Goal: Information Seeking & Learning: Check status

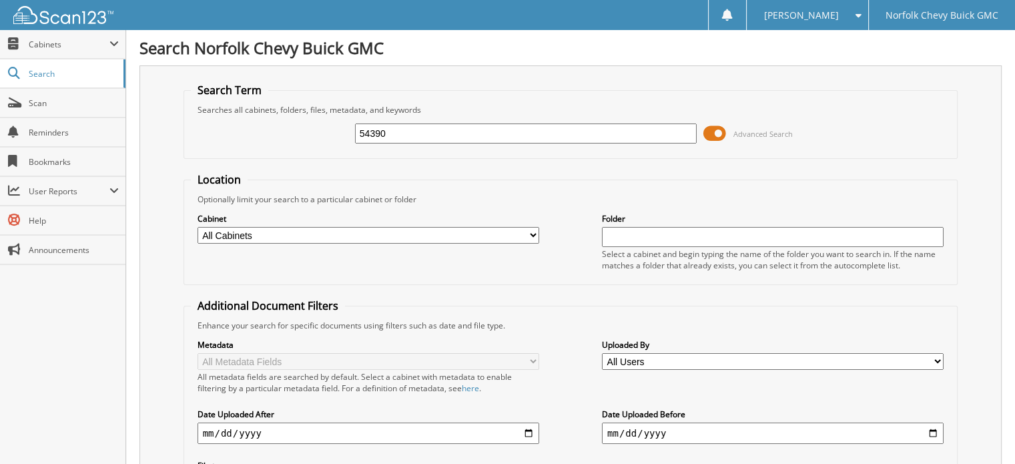
type input "54390"
click at [275, 423] on input "date" at bounding box center [369, 432] width 342 height 21
type input "[DATE]"
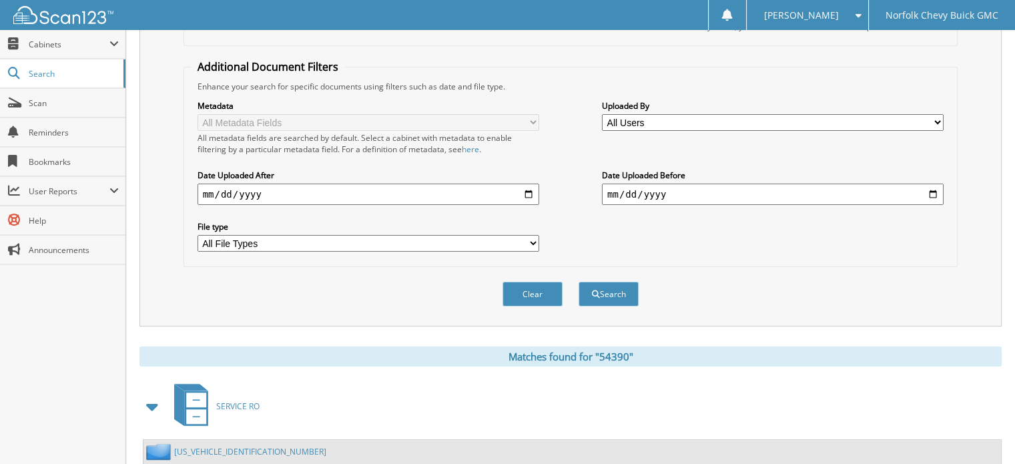
scroll to position [74, 0]
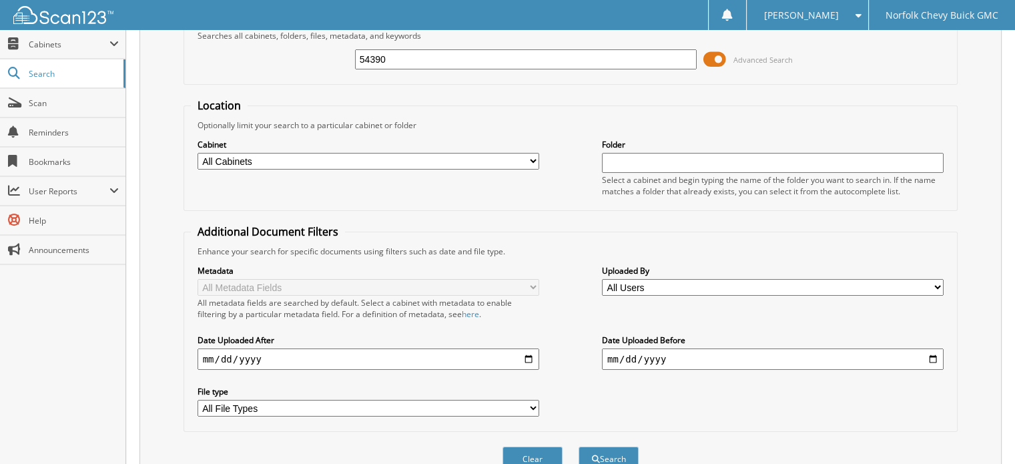
drag, startPoint x: 396, startPoint y: 63, endPoint x: 177, endPoint y: 53, distance: 219.1
click at [186, 54] on fieldset "Search Term Searches all cabinets, folders, files, metadata, and keywords 54390…" at bounding box center [571, 47] width 775 height 76
type input "54871"
click at [579, 446] on button "Search" at bounding box center [609, 458] width 60 height 25
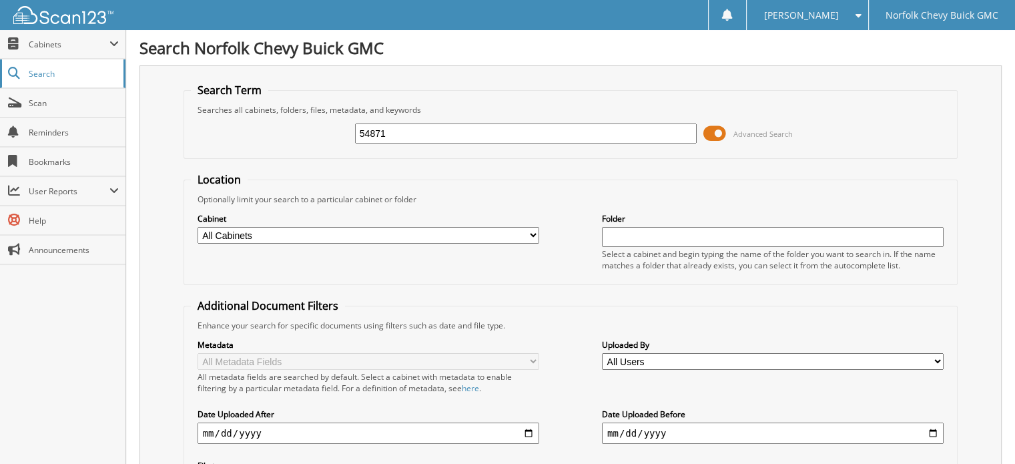
drag, startPoint x: 284, startPoint y: 94, endPoint x: 115, endPoint y: 63, distance: 172.2
type input "54853"
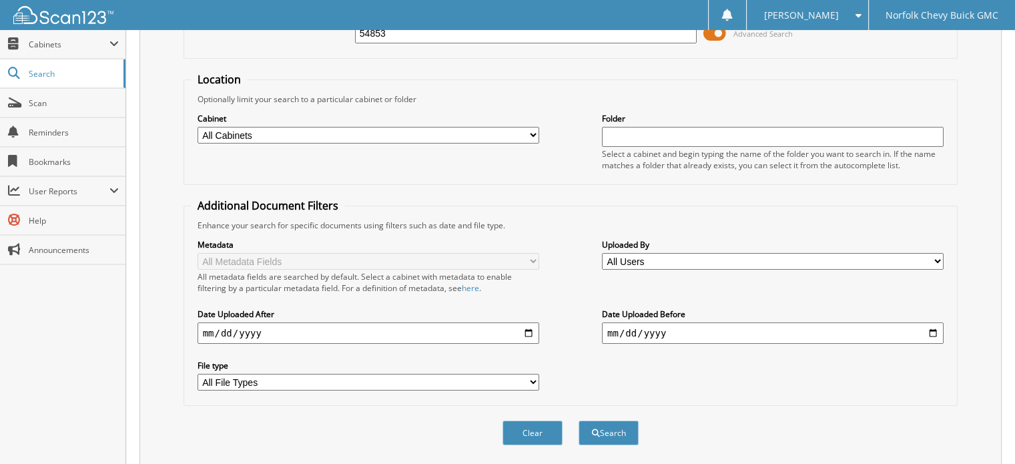
scroll to position [7, 0]
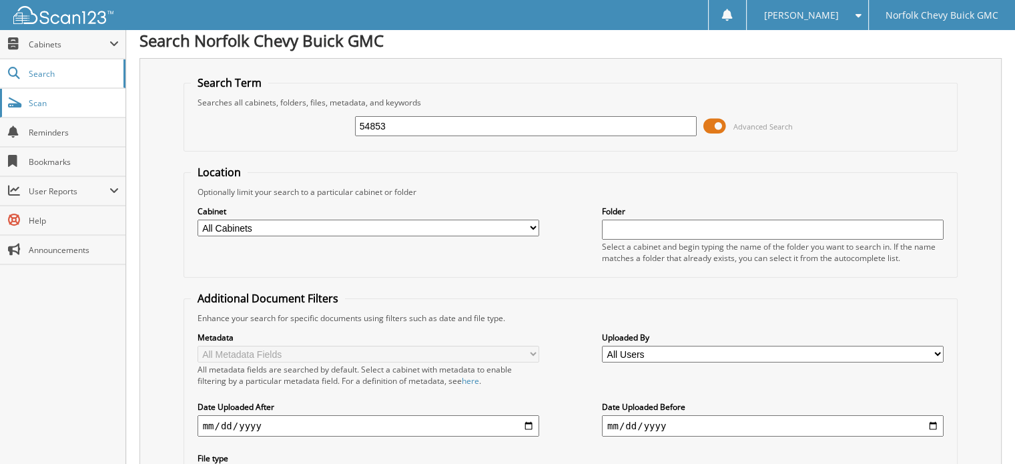
drag, startPoint x: 412, startPoint y: 130, endPoint x: 69, endPoint y: 89, distance: 345.5
click at [69, 89] on body "[PERSON_NAME] Settings Logout Norfolk Chevy Buick GMC Close Cabinets My Company…" at bounding box center [507, 402] width 1015 height 819
type input "54881"
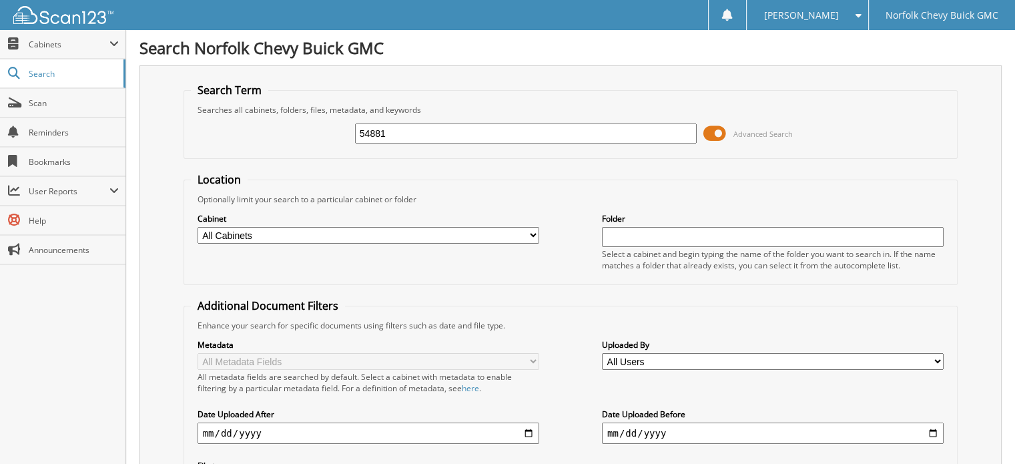
drag, startPoint x: 406, startPoint y: 133, endPoint x: 186, endPoint y: 135, distance: 220.2
click at [188, 137] on fieldset "Search Term Searches all cabinets, folders, files, metadata, and keywords 54881…" at bounding box center [571, 121] width 775 height 76
type input "54960"
drag, startPoint x: 352, startPoint y: 139, endPoint x: 200, endPoint y: 95, distance: 159.0
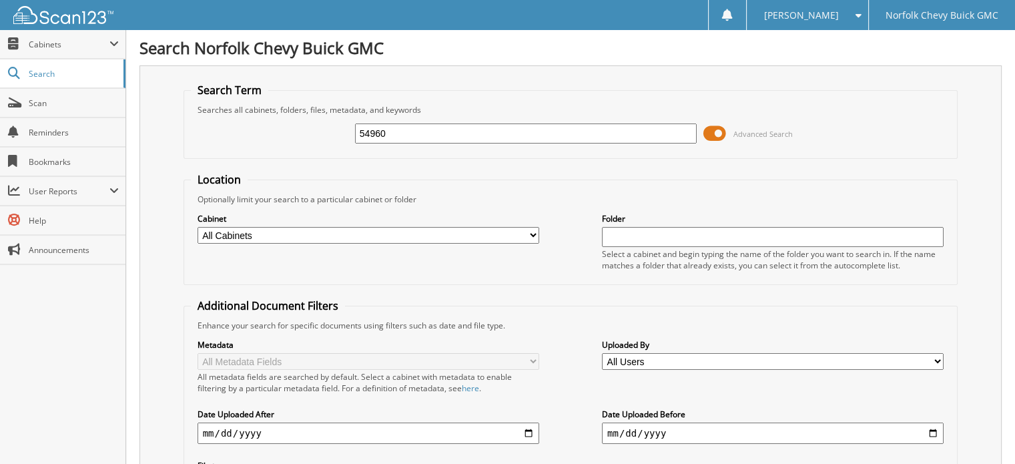
click at [200, 97] on fieldset "Search Term Searches all cabinets, folders, files, metadata, and keywords 54960…" at bounding box center [571, 121] width 775 height 76
type input "54848"
click at [24, 106] on link "Scan" at bounding box center [62, 103] width 125 height 29
